Goal: Information Seeking & Learning: Learn about a topic

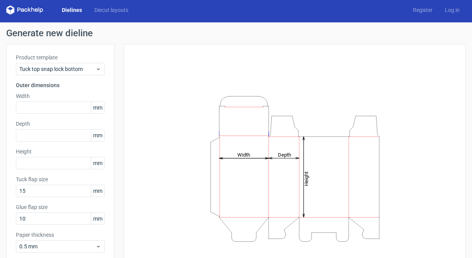
scroll to position [3, 0]
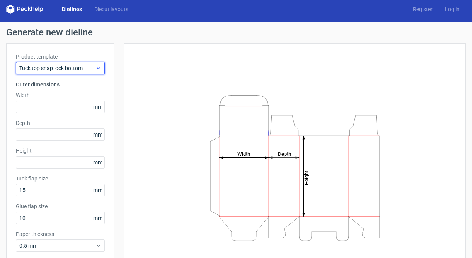
click at [99, 68] on icon at bounding box center [98, 68] width 6 height 6
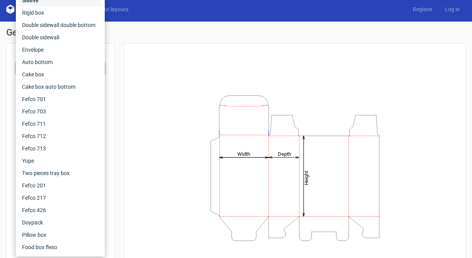
click at [56, 4] on div "Sleeve" at bounding box center [60, 0] width 83 height 12
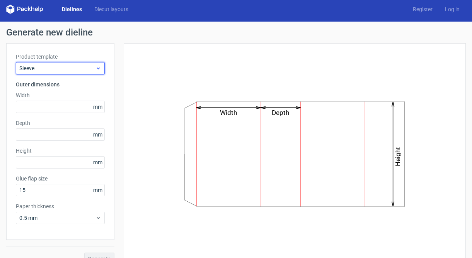
click at [51, 70] on span "Sleeve" at bounding box center [57, 69] width 76 height 8
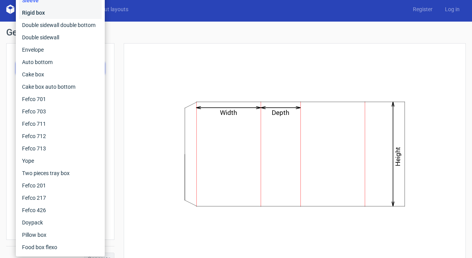
click at [53, 15] on div "Rigid box" at bounding box center [60, 13] width 83 height 12
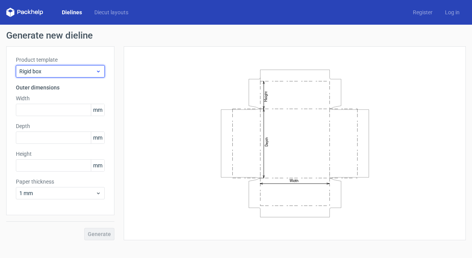
click at [46, 73] on span "Rigid box" at bounding box center [57, 72] width 76 height 8
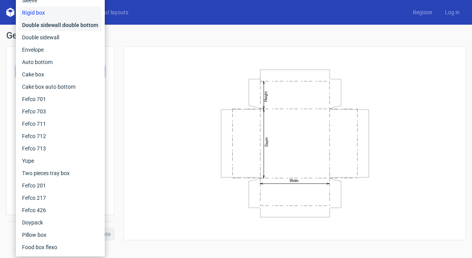
click at [45, 31] on div "Double sidewall double bottom" at bounding box center [60, 25] width 83 height 12
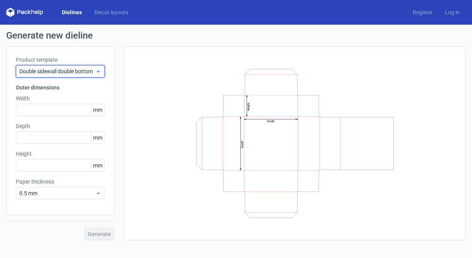
click at [48, 72] on span "Double sidewall double bottom" at bounding box center [57, 72] width 76 height 8
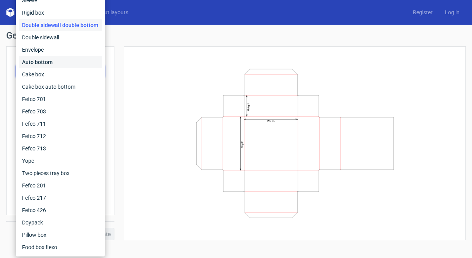
click at [43, 64] on div "Auto bottom" at bounding box center [60, 62] width 83 height 12
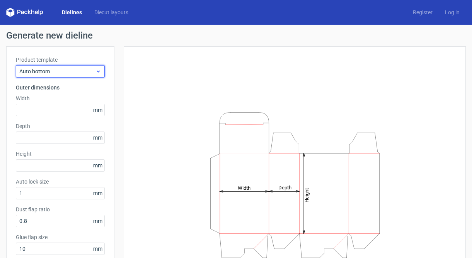
click at [46, 73] on span "Auto bottom" at bounding box center [57, 72] width 76 height 8
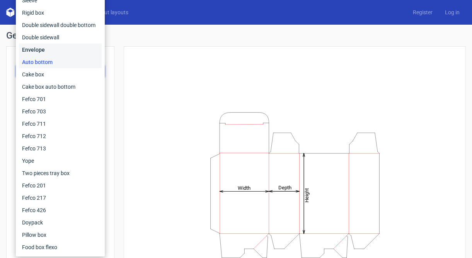
click at [42, 51] on div "Envelope" at bounding box center [60, 50] width 83 height 12
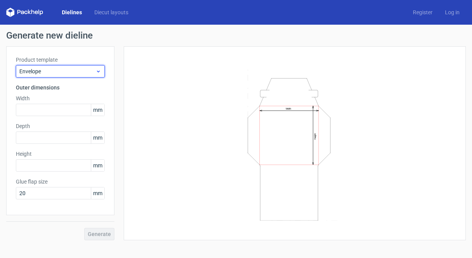
click at [44, 72] on span "Envelope" at bounding box center [57, 72] width 76 height 8
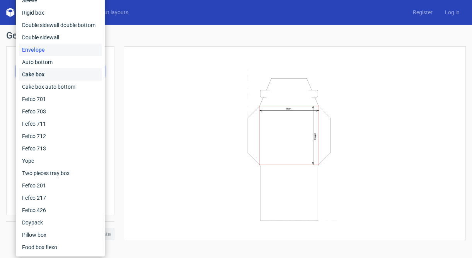
click at [40, 79] on div "Cake box" at bounding box center [60, 74] width 83 height 12
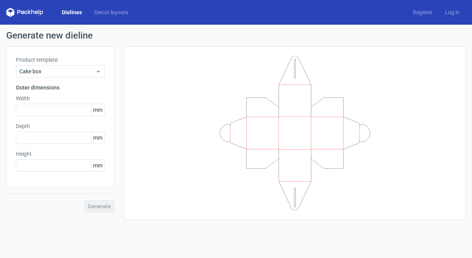
click at [40, 80] on div "Product template Cake box Outer dimensions Width mm Depth mm Height mm" at bounding box center [60, 116] width 108 height 141
click at [43, 75] on span "Cake box" at bounding box center [57, 72] width 76 height 8
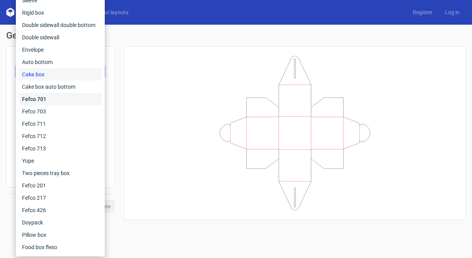
click at [43, 97] on div "Fefco 701" at bounding box center [60, 99] width 83 height 12
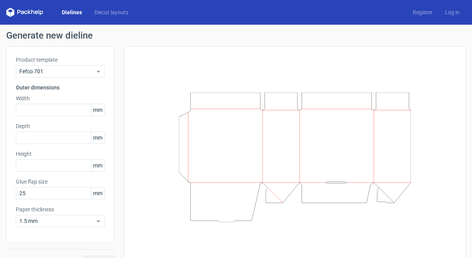
click at [42, 78] on div "Product template Fefco 701 Outer dimensions Width mm Depth mm Height mm Glue fl…" at bounding box center [60, 144] width 108 height 197
click at [41, 72] on span "Fefco 701" at bounding box center [57, 72] width 76 height 8
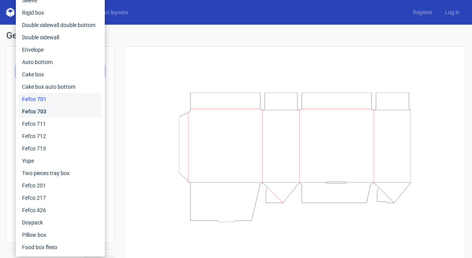
click at [41, 110] on div "Fefco 703" at bounding box center [60, 111] width 83 height 12
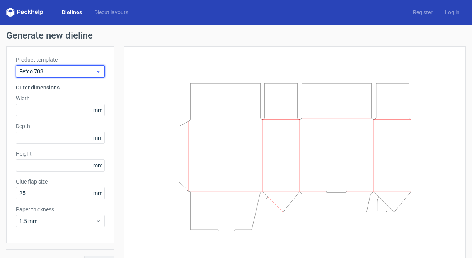
click at [43, 71] on span "Fefco 703" at bounding box center [57, 72] width 76 height 8
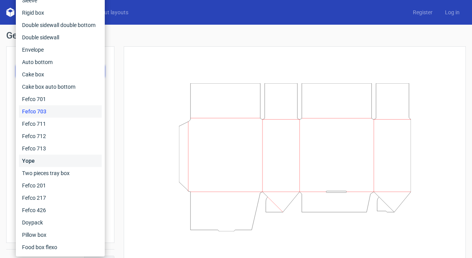
click at [35, 159] on div "Yope" at bounding box center [60, 161] width 83 height 12
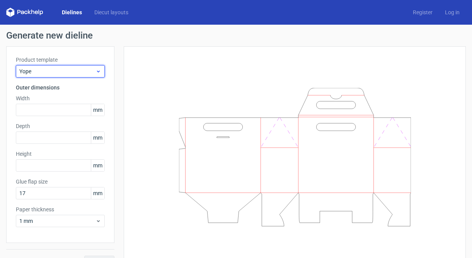
click at [38, 76] on div "Yope" at bounding box center [60, 71] width 89 height 12
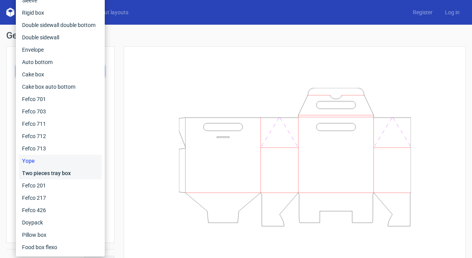
click at [33, 172] on div "Two pieces tray box" at bounding box center [60, 173] width 83 height 12
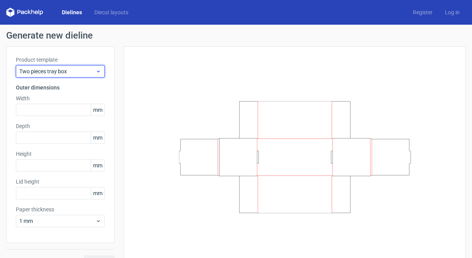
click at [43, 71] on span "Two pieces tray box" at bounding box center [57, 72] width 76 height 8
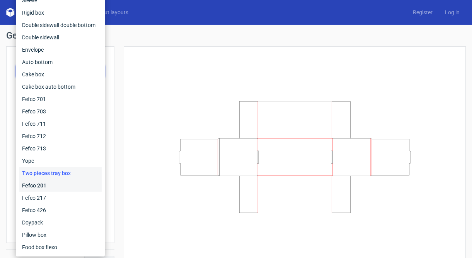
click at [32, 185] on div "Fefco 201" at bounding box center [60, 186] width 83 height 12
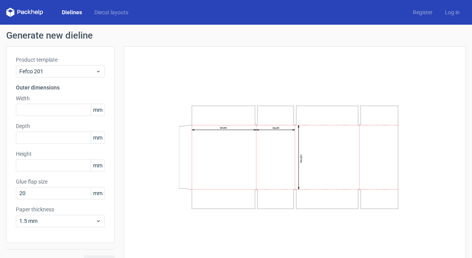
click at [59, 81] on div "Product template Fefco 201 Outer dimensions Width mm Depth mm Height mm Glue fl…" at bounding box center [60, 144] width 108 height 197
click at [53, 75] on div "Fefco 201" at bounding box center [60, 71] width 89 height 12
